Goal: Transaction & Acquisition: Purchase product/service

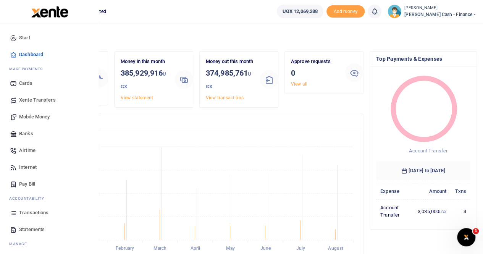
click at [44, 116] on span "Mobile Money" at bounding box center [34, 117] width 31 height 8
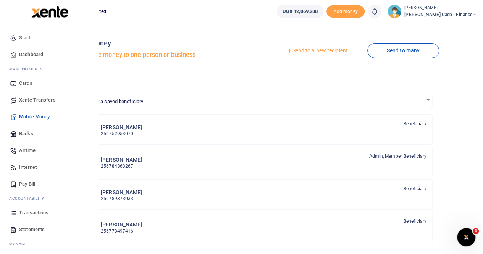
click at [32, 213] on span "Transactions" at bounding box center [33, 213] width 29 height 8
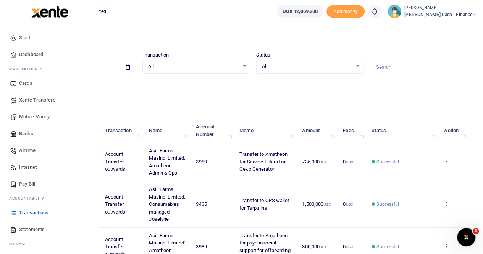
click at [35, 118] on span "Mobile Money" at bounding box center [34, 117] width 31 height 8
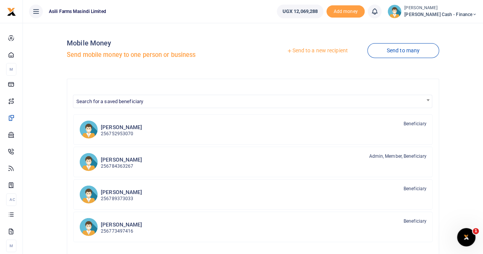
click at [296, 52] on link "Send to a new recipient" at bounding box center [317, 51] width 100 height 14
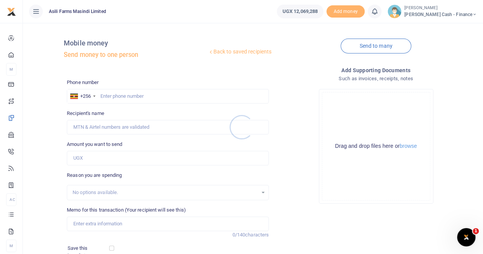
click at [104, 94] on div at bounding box center [241, 127] width 483 height 254
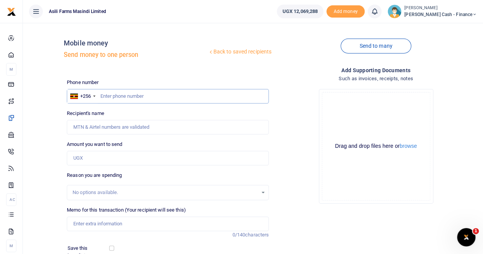
click at [100, 93] on input "text" at bounding box center [168, 96] width 202 height 15
paste input "256 777 421116"
click at [112, 95] on input "256 777 421116" at bounding box center [168, 96] width 202 height 15
click at [118, 95] on input "256 777 421116" at bounding box center [168, 96] width 202 height 15
click at [120, 95] on input "256 777 421116" at bounding box center [168, 96] width 202 height 15
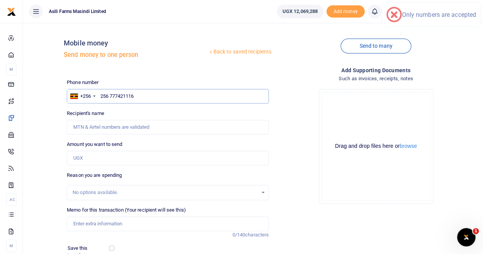
click at [109, 95] on input "256 777421116" at bounding box center [168, 96] width 202 height 15
type input "777421116"
type input "[PERSON_NAME]"
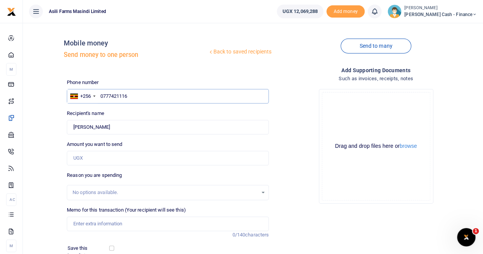
type input "0777421116"
click at [82, 158] on input "Amount you want to send" at bounding box center [168, 158] width 202 height 15
type input "110,000"
click at [87, 225] on input "Memo for this transaction (Your recipient will see this)" at bounding box center [168, 223] width 202 height 15
click at [107, 225] on input "Payment for" at bounding box center [168, 223] width 202 height 15
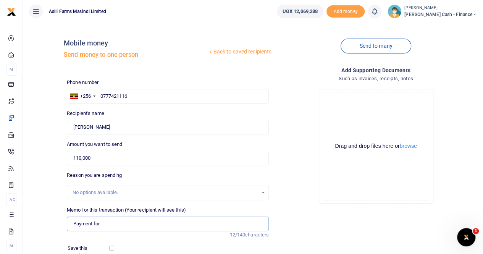
paste input "drugs and Vaccines for goats"
type input "Payment for drugs and Vaccines for goats"
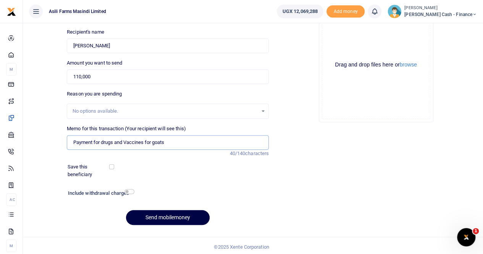
scroll to position [83, 0]
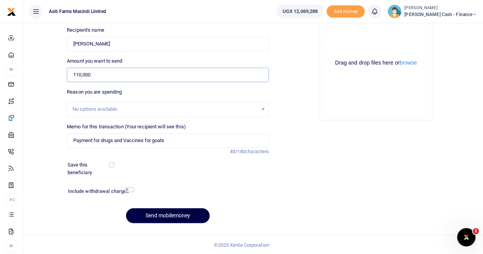
click at [80, 73] on input "110,000" at bounding box center [168, 75] width 202 height 15
click at [108, 73] on input "1,100,000" at bounding box center [168, 75] width 202 height 15
click at [141, 75] on input "1,100,000" at bounding box center [168, 75] width 202 height 15
type input "1,100,000"
click at [155, 212] on button "Send mobilemoney" at bounding box center [168, 215] width 84 height 15
